Goal: Task Accomplishment & Management: Manage account settings

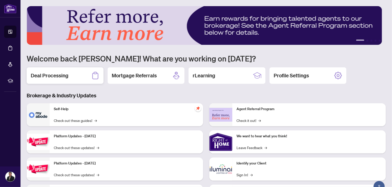
click at [65, 76] on h2 "Deal Processing" at bounding box center [50, 75] width 38 height 7
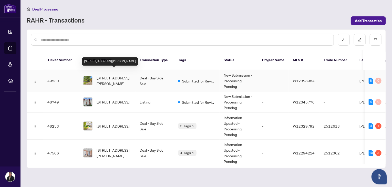
click at [108, 75] on span "[STREET_ADDRESS][PERSON_NAME]" at bounding box center [114, 80] width 35 height 11
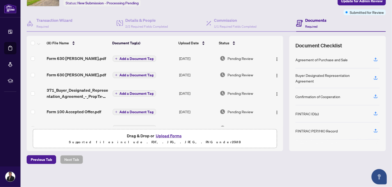
click at [233, 169] on div "Deal Processing / View Transaction Transaction saved [DATE] Ticket #: 49230 [ST…" at bounding box center [207, 77] width 364 height 210
